Goal: Task Accomplishment & Management: Use online tool/utility

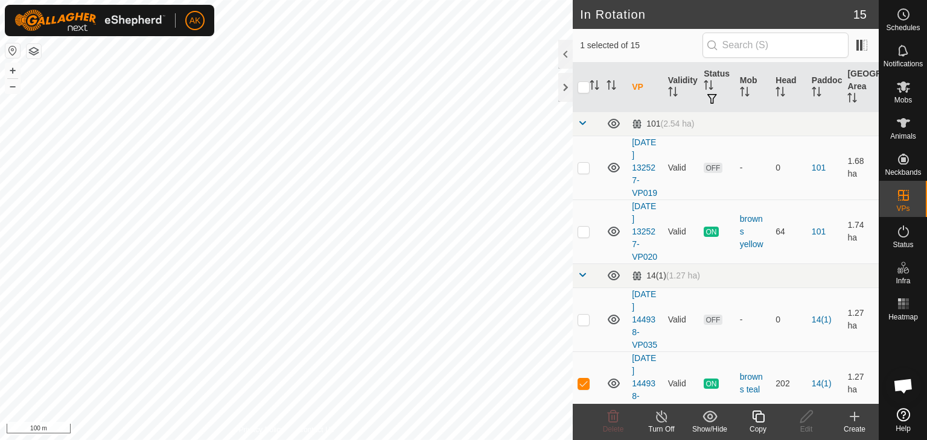
checkbox input "true"
checkbox input "false"
click at [605, 410] on delete-svg-icon at bounding box center [613, 417] width 48 height 14
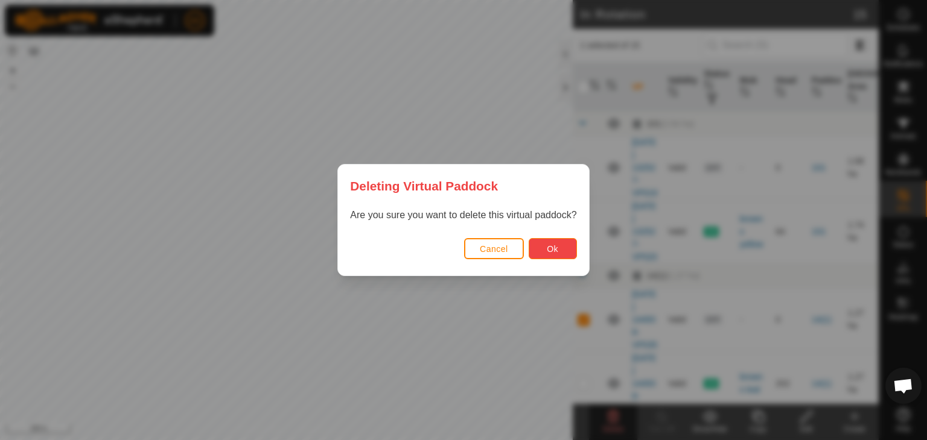
click at [549, 253] on span "Ok" at bounding box center [552, 249] width 11 height 10
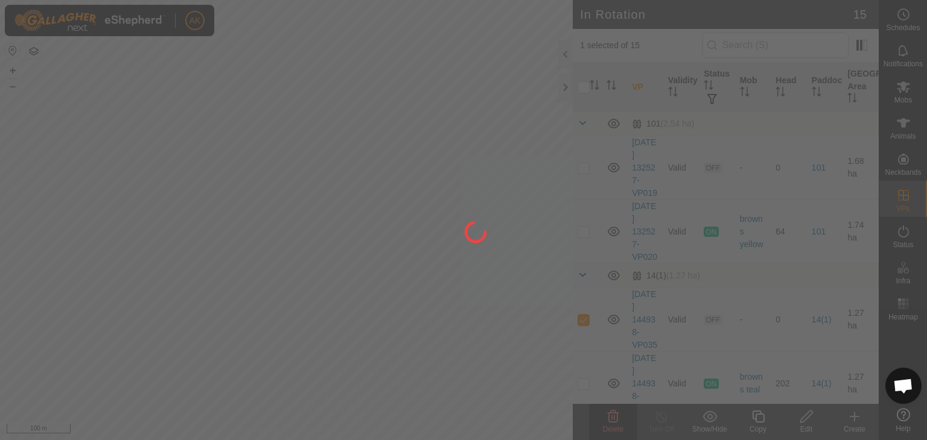
checkbox input "false"
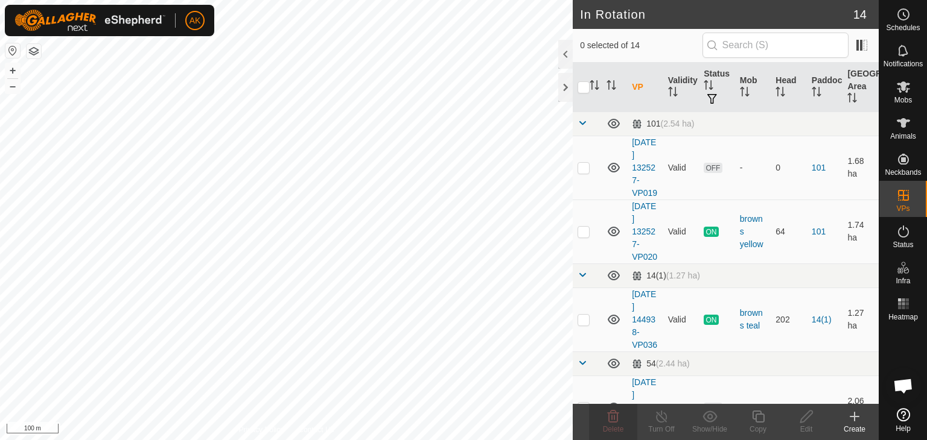
checkbox input "true"
checkbox input "false"
click at [617, 418] on icon at bounding box center [612, 417] width 11 height 12
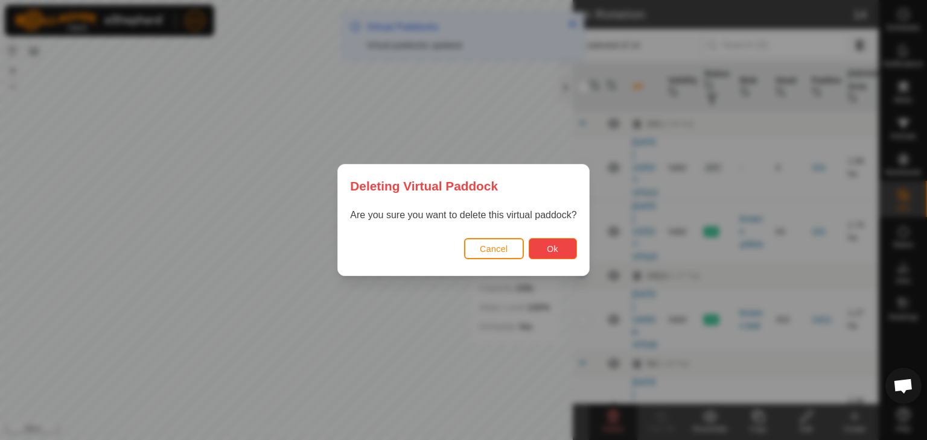
click at [562, 247] on button "Ok" at bounding box center [552, 248] width 48 height 21
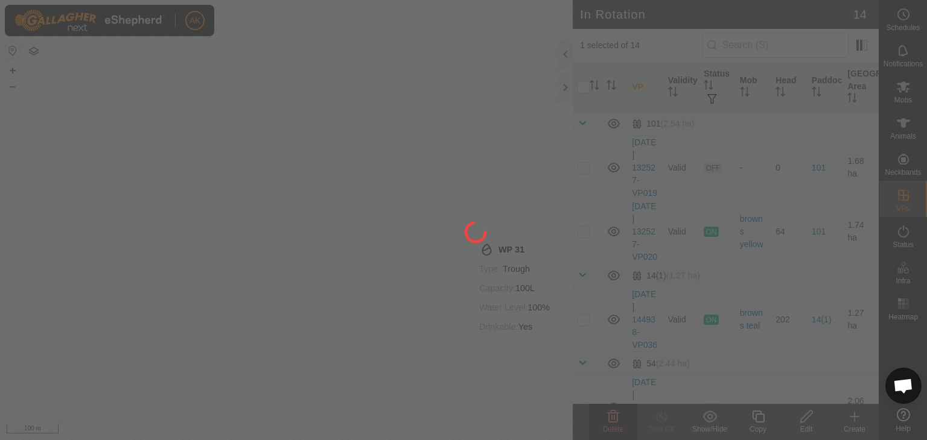
checkbox input "false"
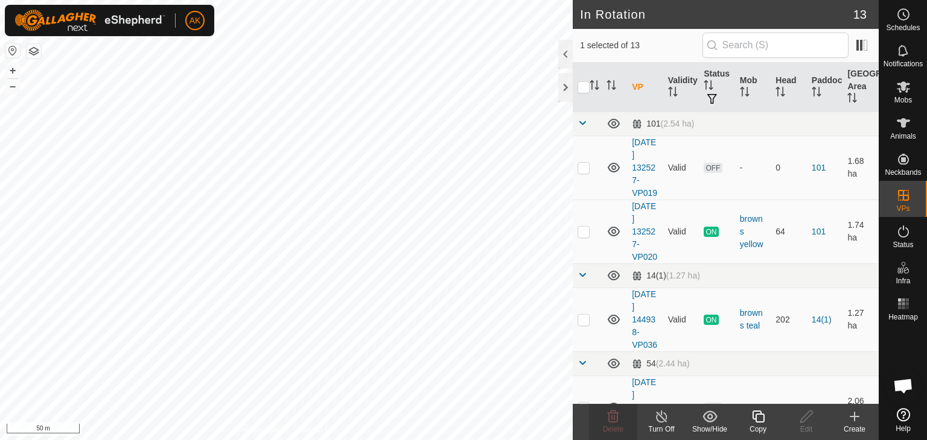
checkbox input "false"
checkbox input "true"
checkbox input "false"
click at [615, 416] on icon at bounding box center [613, 417] width 14 height 14
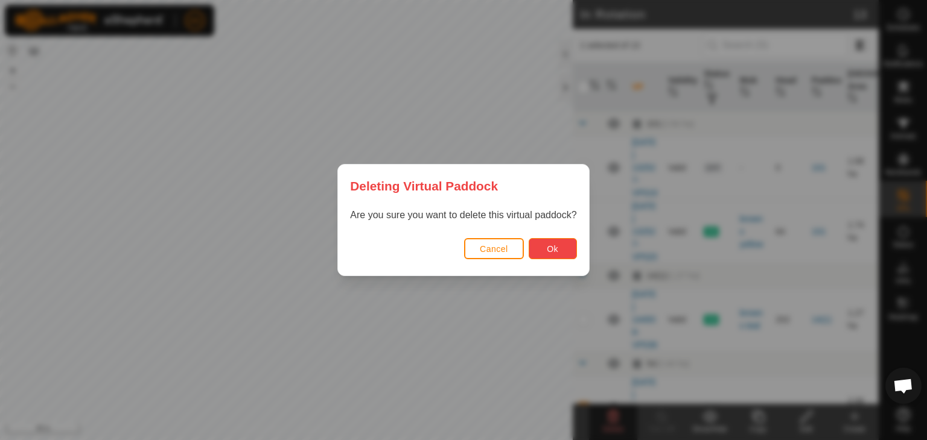
click at [547, 252] on span "Ok" at bounding box center [552, 249] width 11 height 10
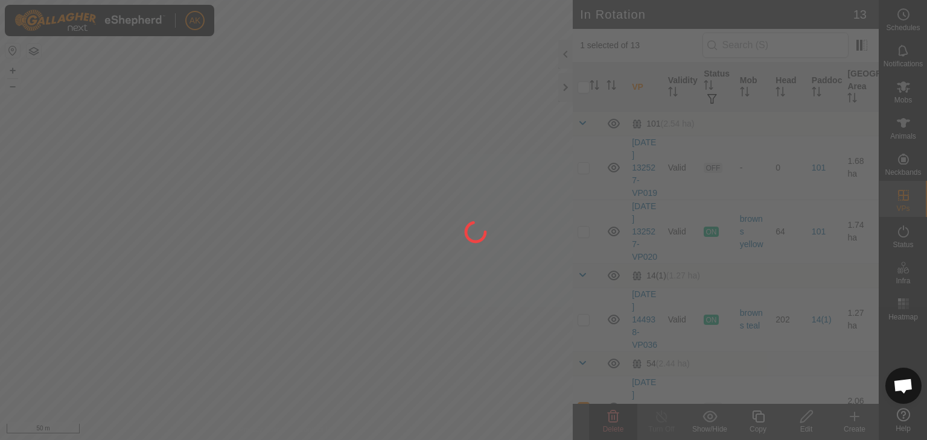
checkbox input "false"
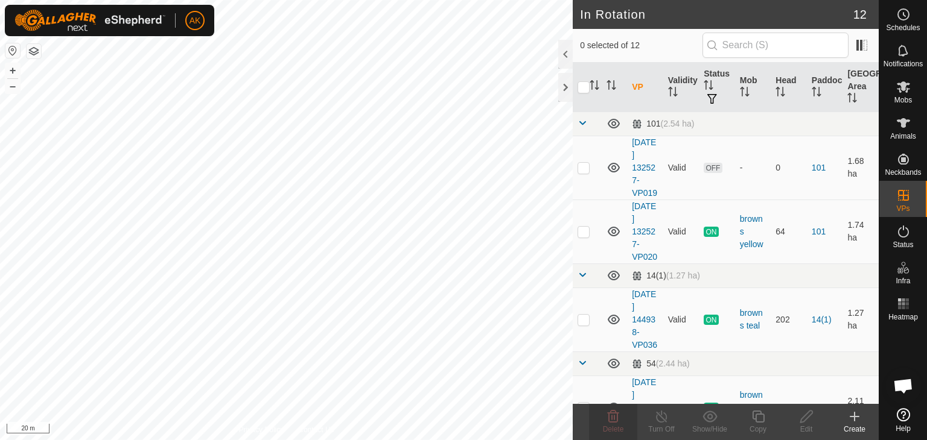
checkbox input "true"
checkbox input "false"
click at [610, 418] on icon at bounding box center [613, 417] width 14 height 14
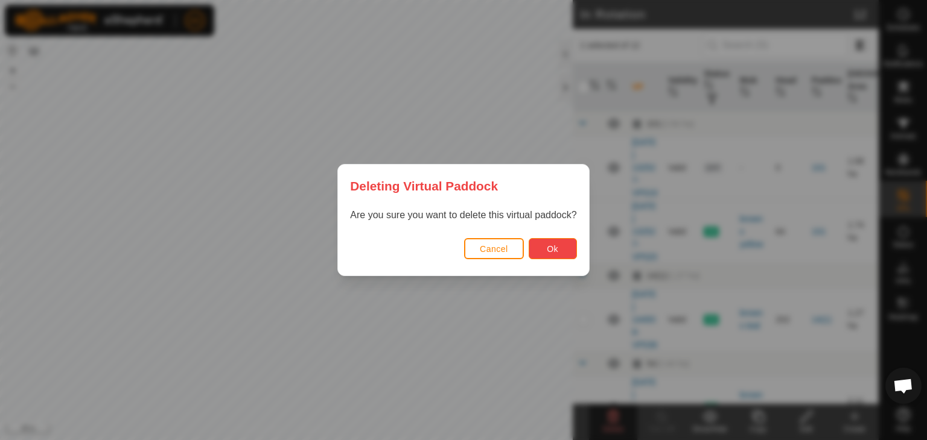
click at [550, 246] on span "Ok" at bounding box center [552, 249] width 11 height 10
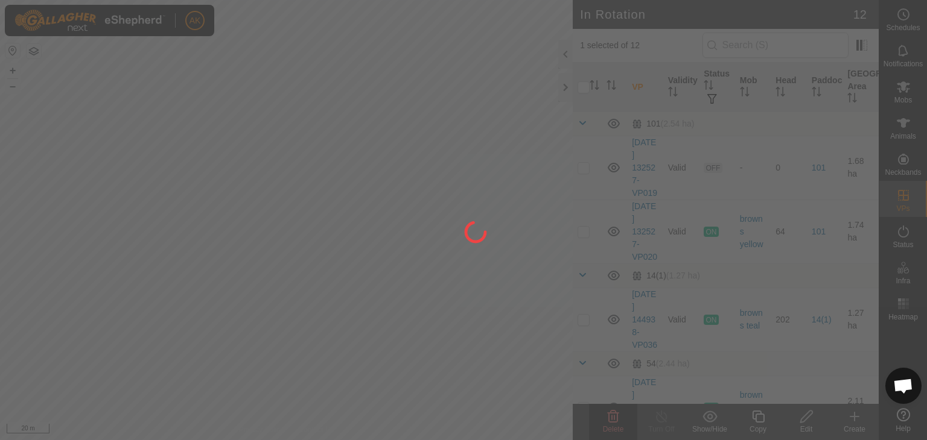
checkbox input "false"
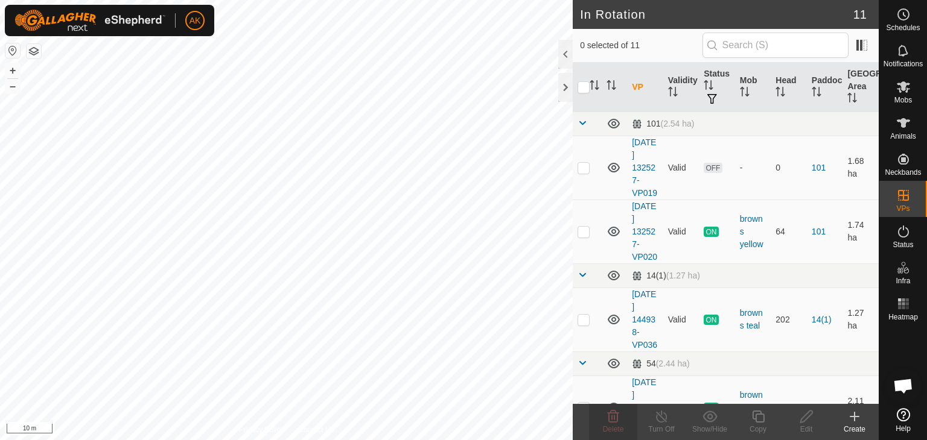
checkbox input "true"
checkbox input "false"
click at [615, 420] on icon at bounding box center [613, 417] width 14 height 14
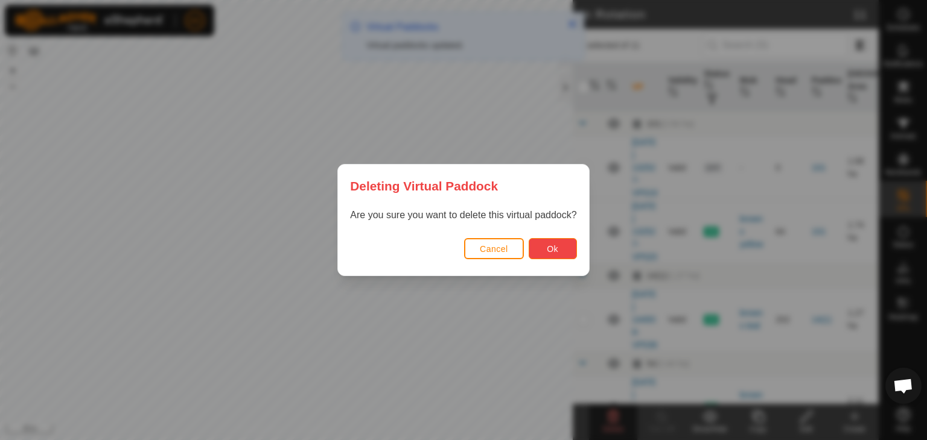
click at [551, 256] on button "Ok" at bounding box center [552, 248] width 48 height 21
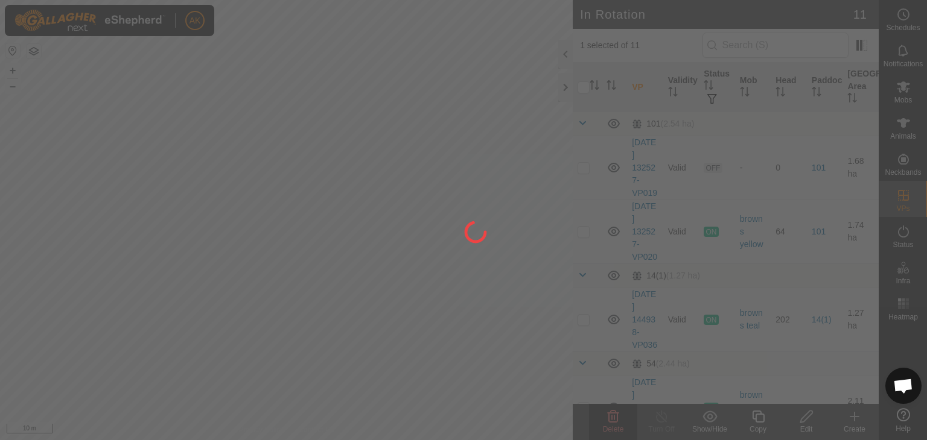
checkbox input "false"
click at [392, 366] on div "AK Schedules Notifications Mobs Animals Neckbands VPs Status Infra Heatmap Help…" at bounding box center [463, 220] width 927 height 440
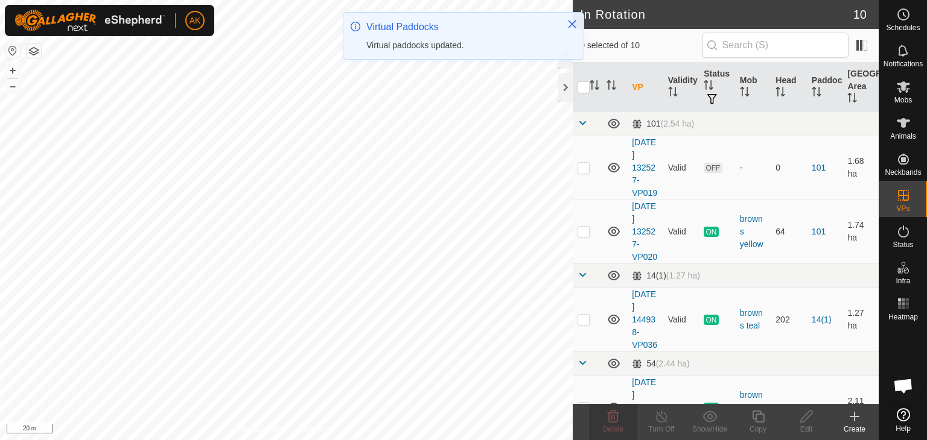
checkbox input "true"
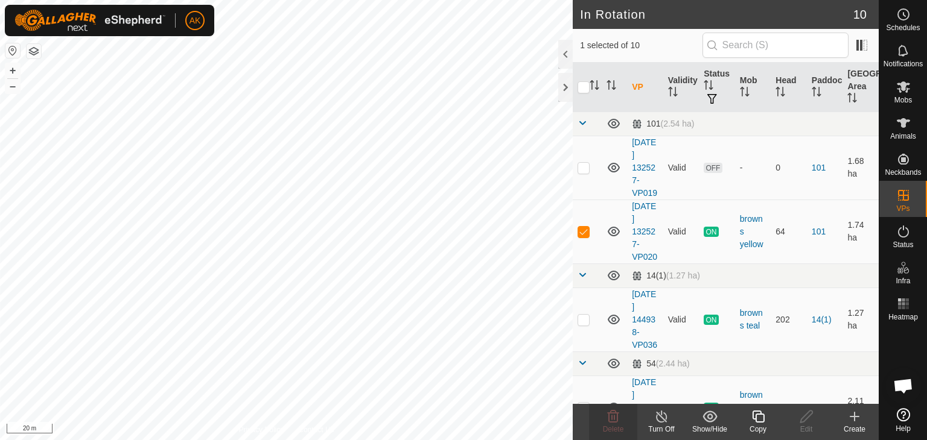
checkbox input "true"
checkbox input "false"
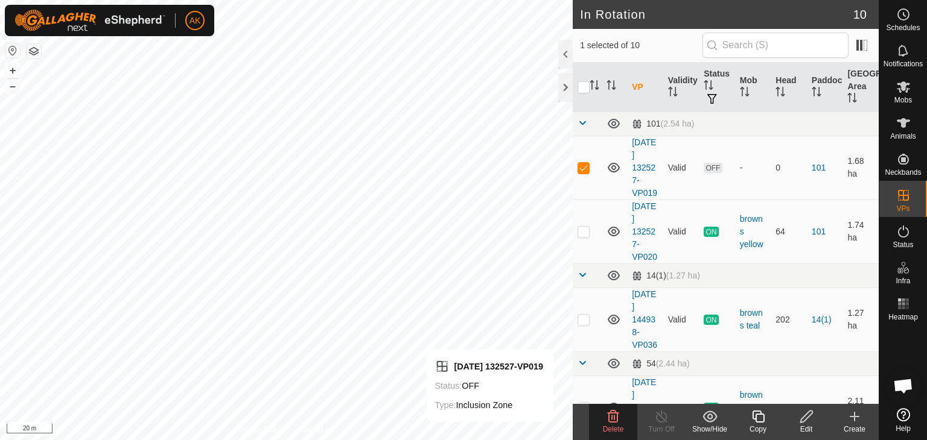
click at [615, 424] on div "Delete" at bounding box center [613, 429] width 48 height 11
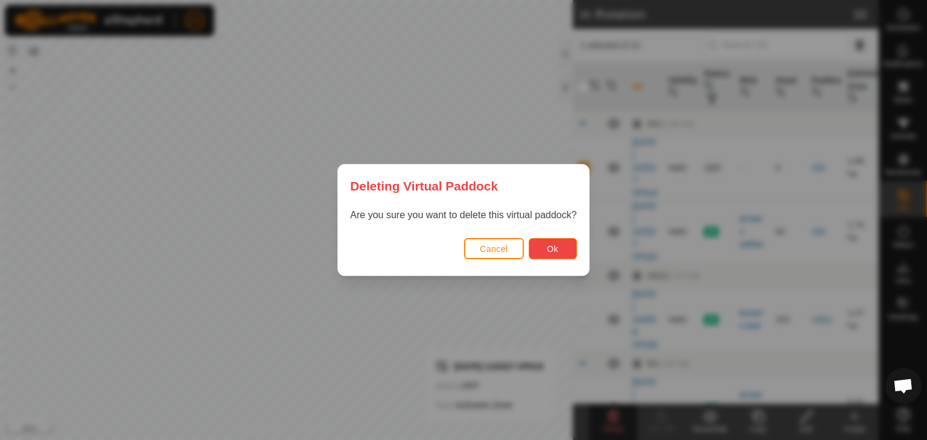
click at [558, 249] on button "Ok" at bounding box center [552, 248] width 48 height 21
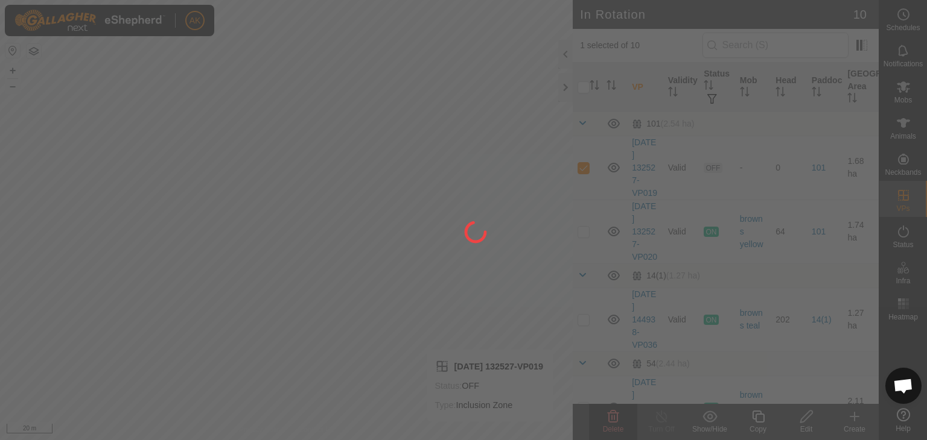
checkbox input "false"
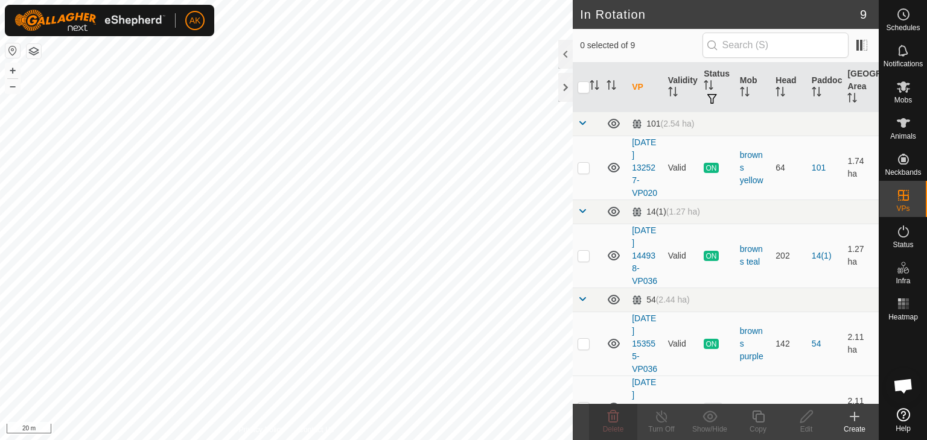
checkbox input "true"
click at [756, 417] on icon at bounding box center [757, 417] width 15 height 14
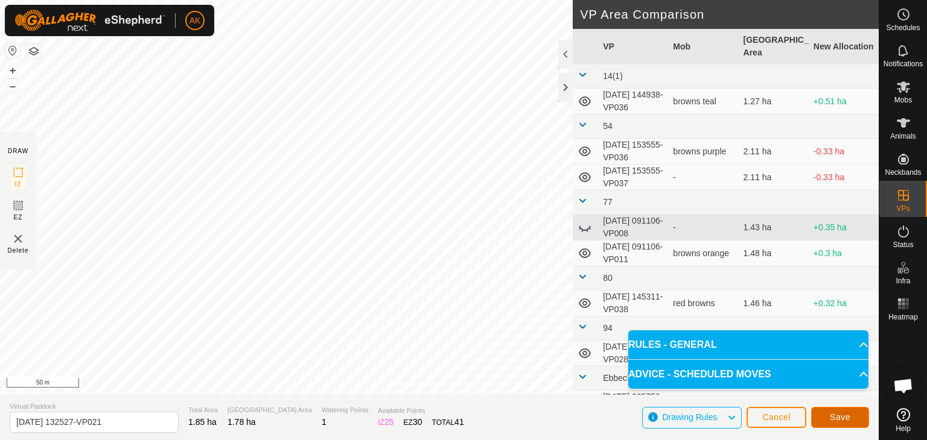
click at [843, 419] on span "Save" at bounding box center [839, 418] width 21 height 10
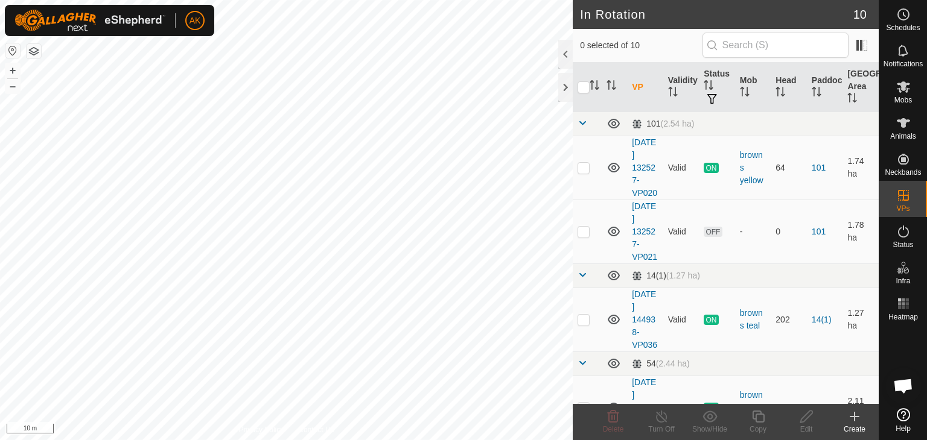
checkbox input "true"
click at [755, 416] on icon at bounding box center [758, 417] width 12 height 12
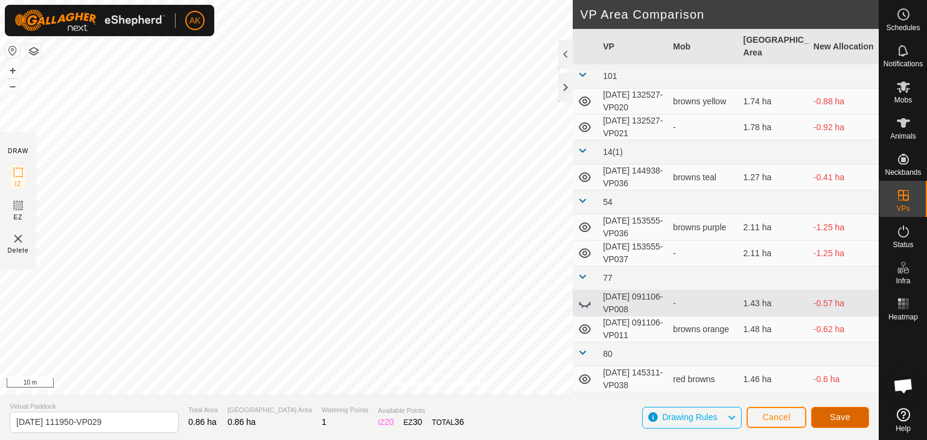
click at [844, 413] on span "Save" at bounding box center [839, 418] width 21 height 10
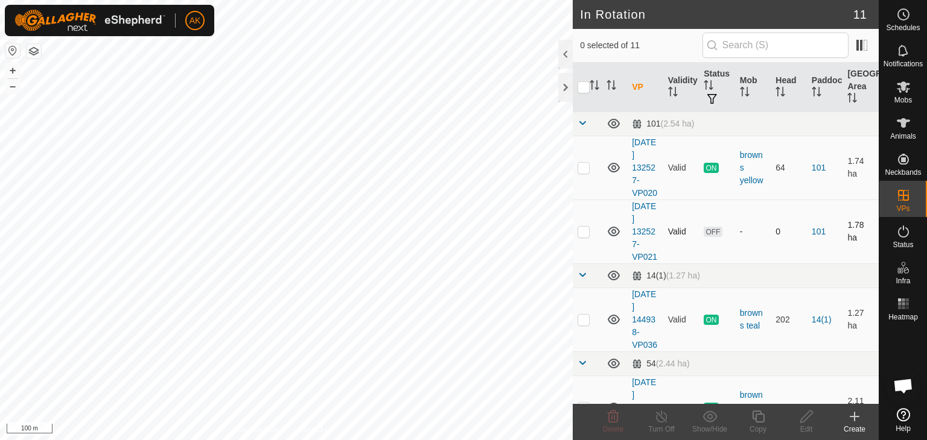
checkbox input "true"
click at [759, 414] on icon at bounding box center [758, 417] width 12 height 12
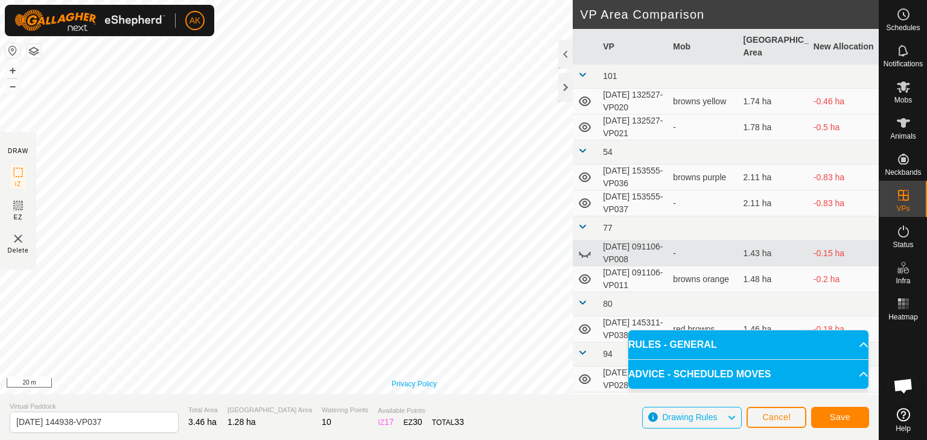
click at [402, 379] on div "Privacy Policy Contact Us 240111 1845240111 browns teal [DATE] 144938-VP036 + –…" at bounding box center [439, 197] width 878 height 395
click at [832, 416] on span "Save" at bounding box center [839, 418] width 21 height 10
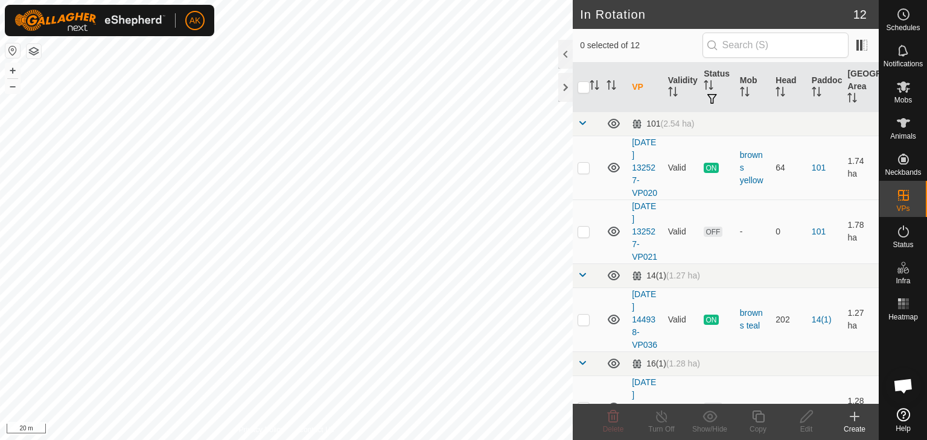
checkbox input "true"
click at [755, 419] on icon at bounding box center [758, 417] width 12 height 12
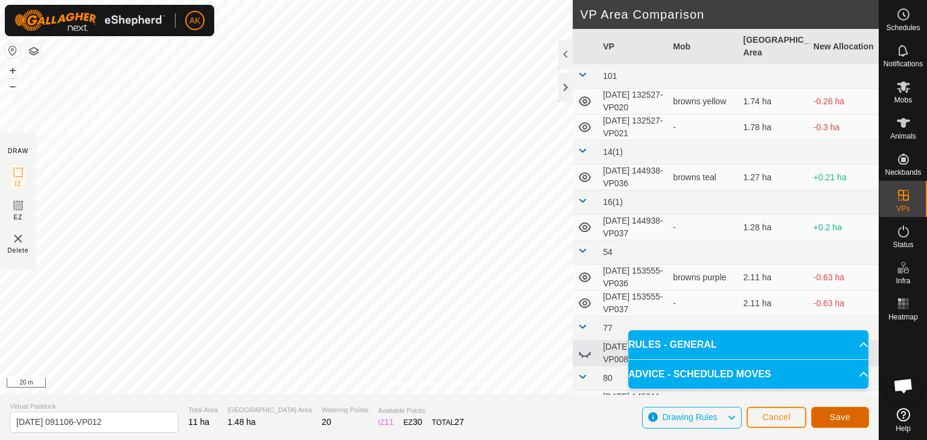
click at [842, 416] on span "Save" at bounding box center [839, 418] width 21 height 10
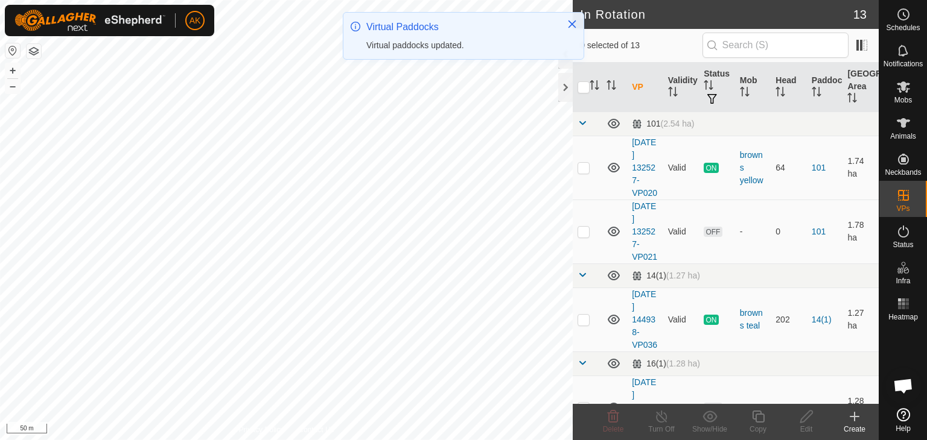
checkbox input "true"
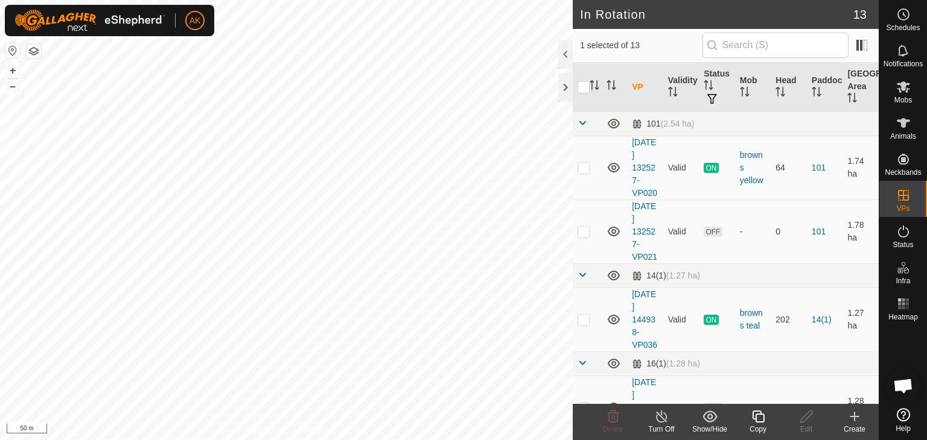
click at [753, 415] on icon at bounding box center [757, 417] width 15 height 14
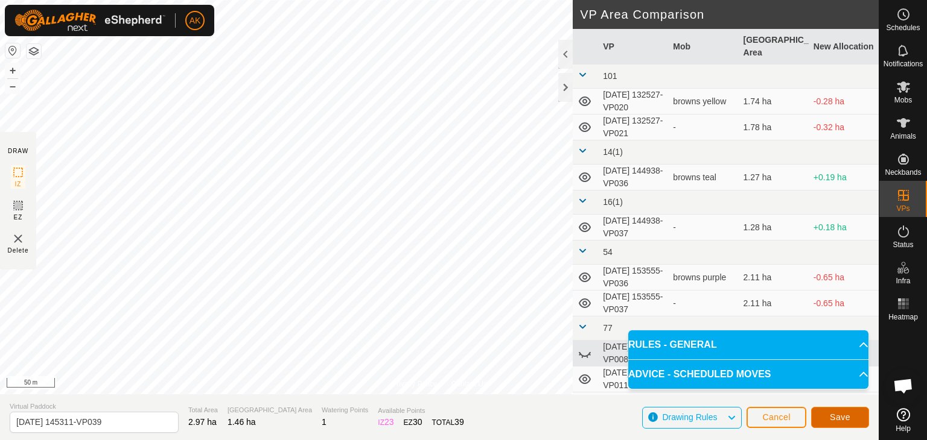
click at [832, 417] on span "Save" at bounding box center [839, 418] width 21 height 10
